Goal: Information Seeking & Learning: Learn about a topic

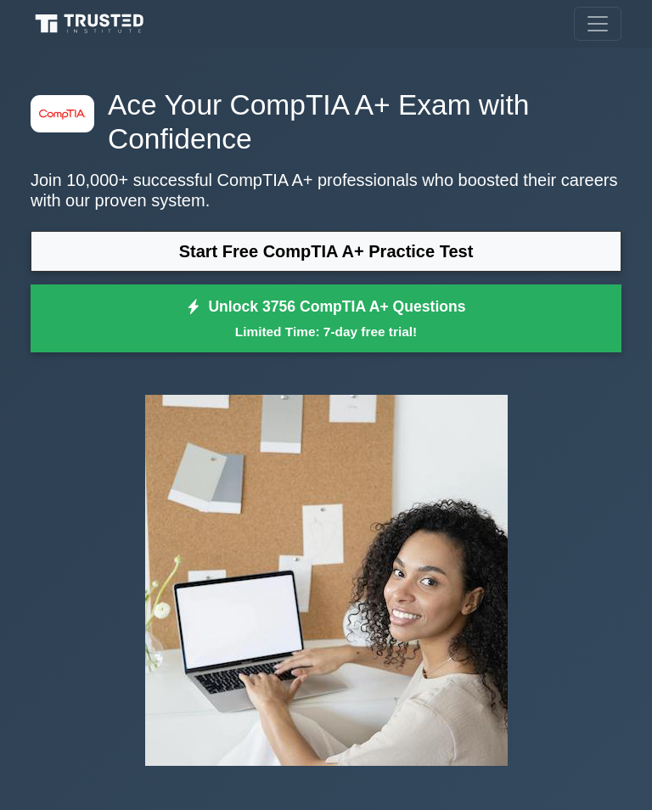
click at [515, 250] on link "Start Free CompTIA A+ Practice Test" at bounding box center [326, 251] width 591 height 41
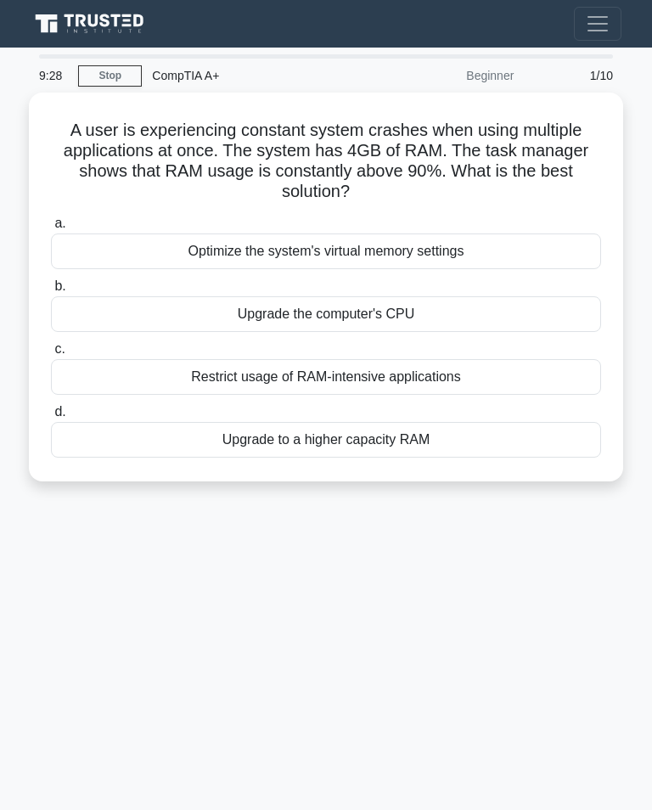
click at [497, 442] on div "Upgrade to a higher capacity RAM" at bounding box center [326, 440] width 550 height 36
click at [51, 418] on input "d. Upgrade to a higher capacity RAM" at bounding box center [51, 412] width 0 height 11
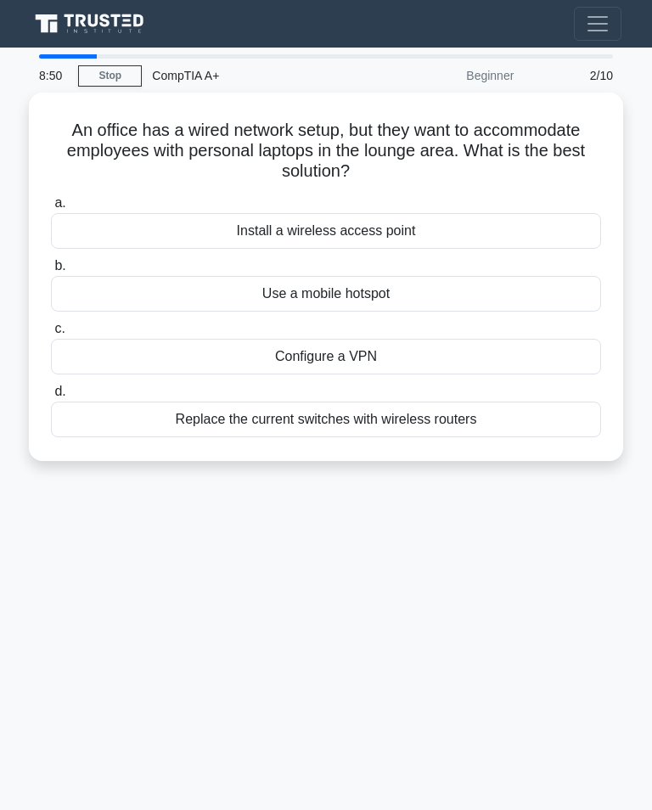
click at [498, 226] on div "Install a wireless access point" at bounding box center [326, 231] width 550 height 36
click at [51, 209] on input "a. Install a wireless access point" at bounding box center [51, 203] width 0 height 11
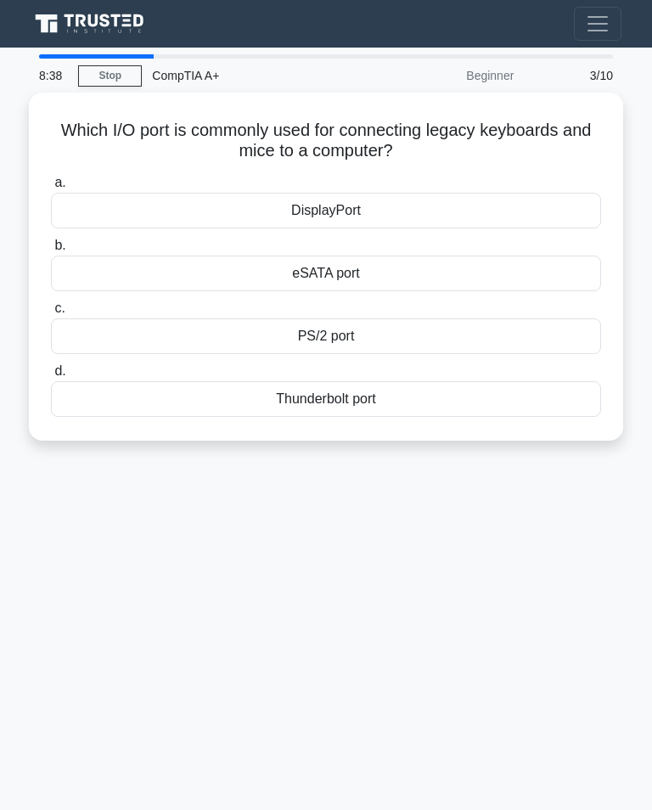
click at [446, 207] on div "DisplayPort" at bounding box center [326, 211] width 550 height 36
click at [51, 188] on input "a. DisplayPort" at bounding box center [51, 182] width 0 height 11
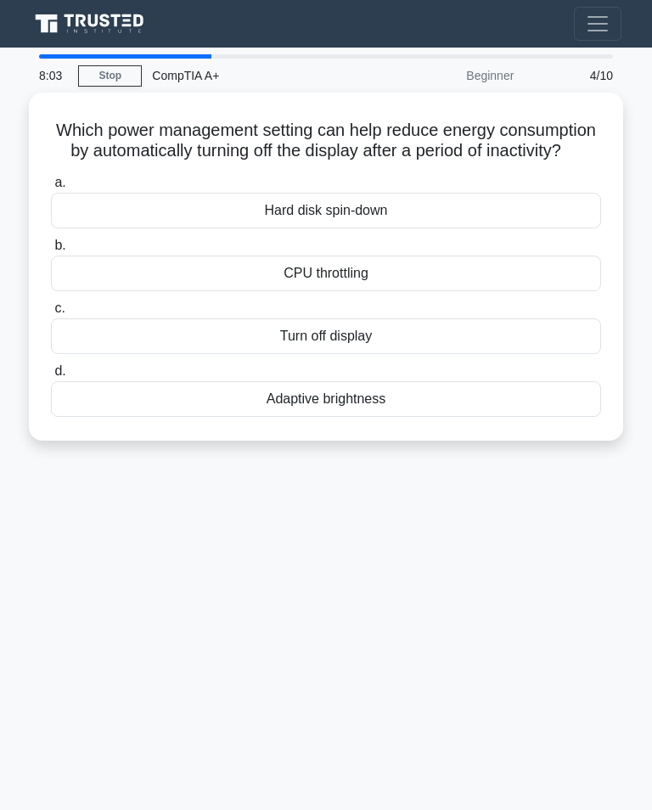
click at [474, 417] on div "Adaptive brightness" at bounding box center [326, 399] width 550 height 36
click at [51, 377] on input "d. Adaptive brightness" at bounding box center [51, 371] width 0 height 11
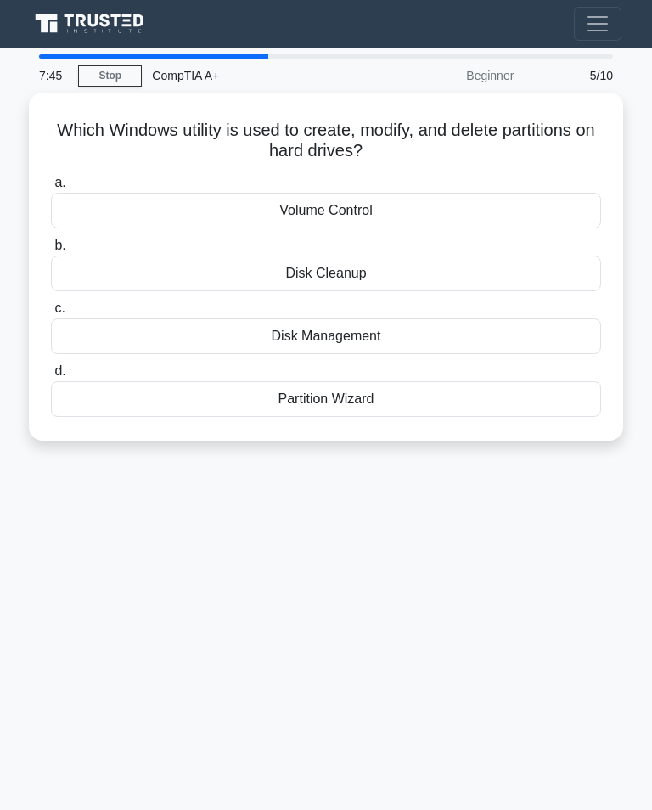
click at [455, 333] on div "Disk Management" at bounding box center [326, 336] width 550 height 36
click at [51, 314] on input "c. Disk Management" at bounding box center [51, 308] width 0 height 11
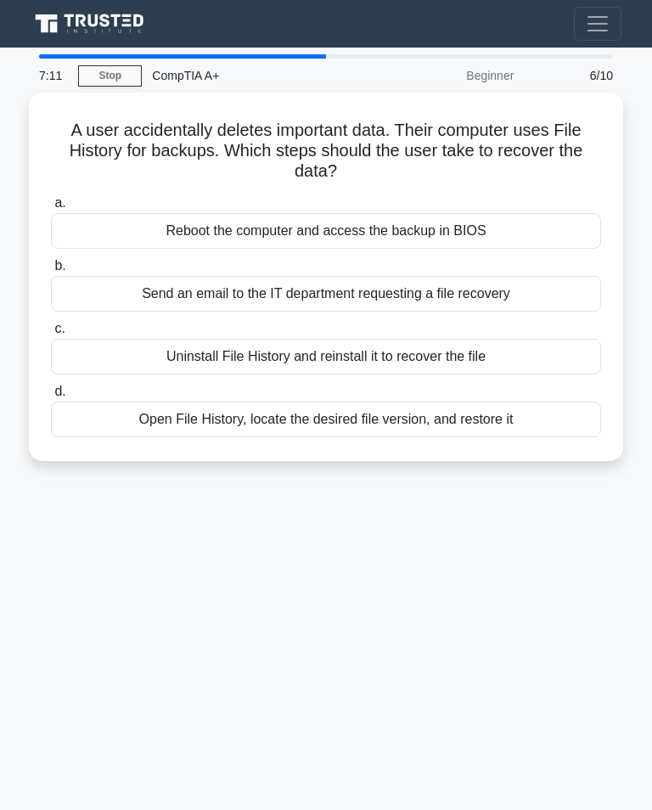
click at [525, 421] on div "Open File History, locate the desired file version, and restore it" at bounding box center [326, 420] width 550 height 36
click at [51, 397] on input "d. Open File History, locate the desired file version, and restore it" at bounding box center [51, 391] width 0 height 11
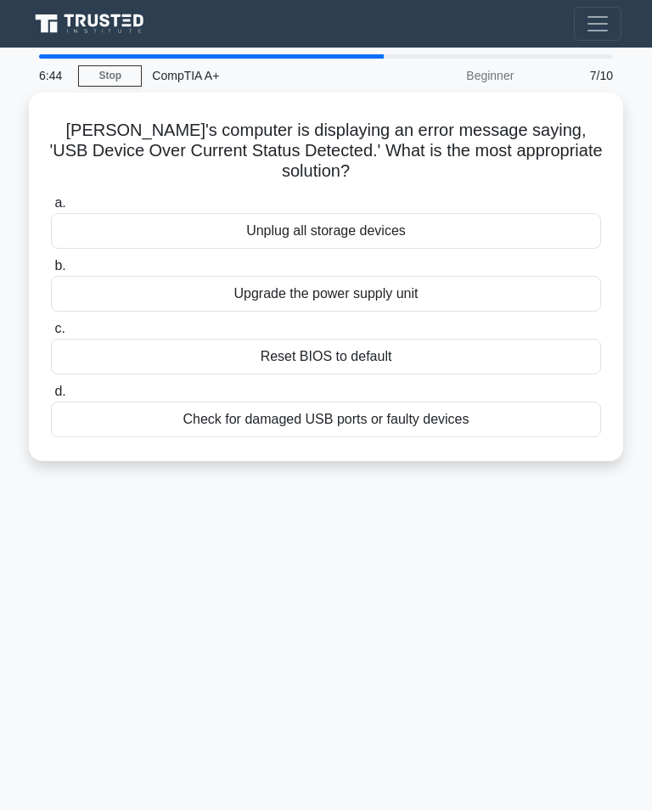
click at [521, 413] on div "Check for damaged USB ports or faulty devices" at bounding box center [326, 420] width 550 height 36
click at [51, 397] on input "d. Check for damaged USB ports or faulty devices" at bounding box center [51, 391] width 0 height 11
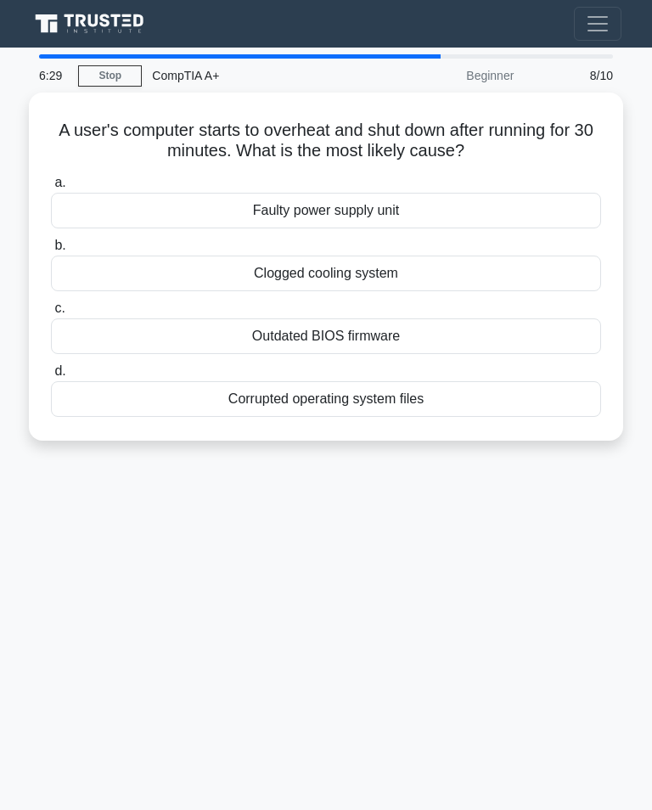
click at [500, 270] on div "Clogged cooling system" at bounding box center [326, 274] width 550 height 36
click at [51, 251] on input "b. Clogged cooling system" at bounding box center [51, 245] width 0 height 11
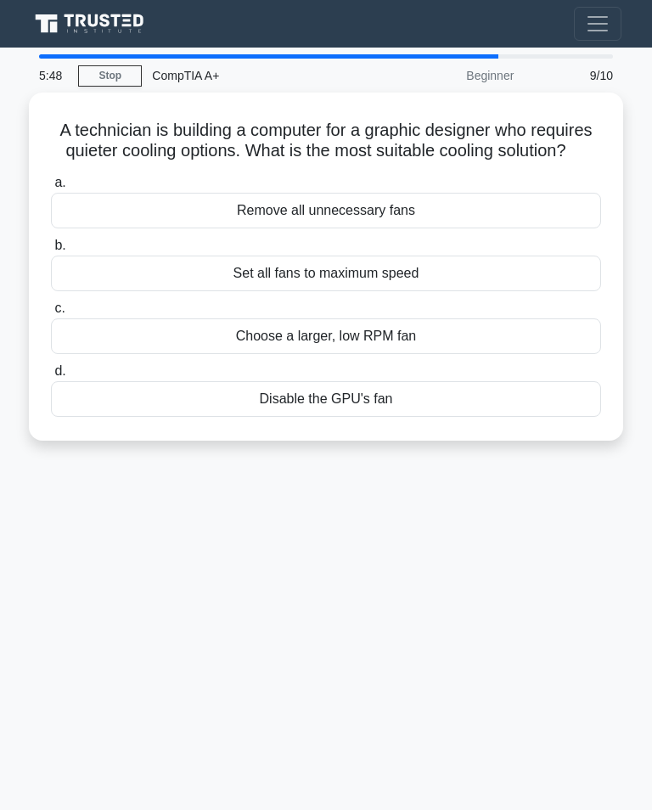
click at [497, 228] on div "Remove all unnecessary fans" at bounding box center [326, 211] width 550 height 36
click at [51, 188] on input "a. Remove all unnecessary fans" at bounding box center [51, 182] width 0 height 11
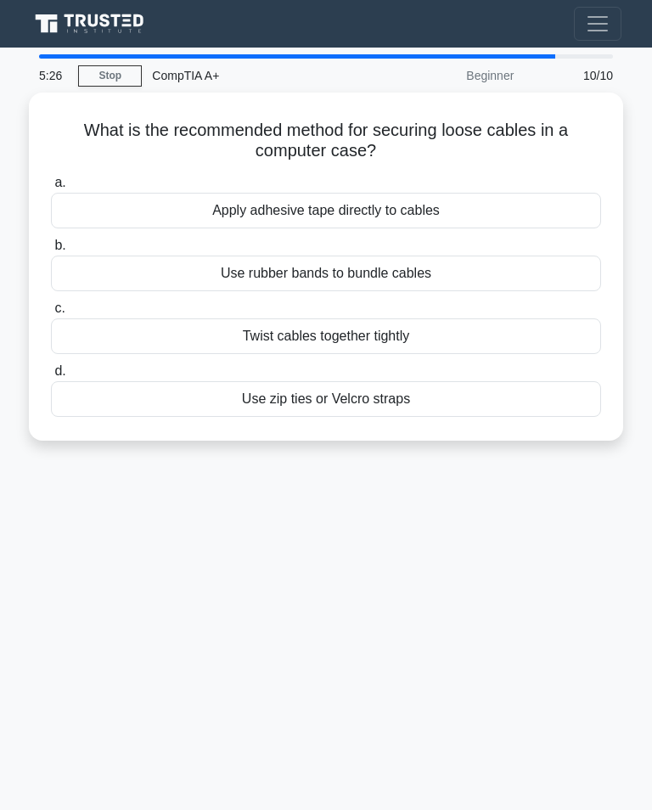
click at [480, 407] on div "Use zip ties or Velcro straps" at bounding box center [326, 399] width 550 height 36
click at [51, 377] on input "d. Use zip ties or Velcro straps" at bounding box center [51, 371] width 0 height 11
